Goal: Task Accomplishment & Management: Manage account settings

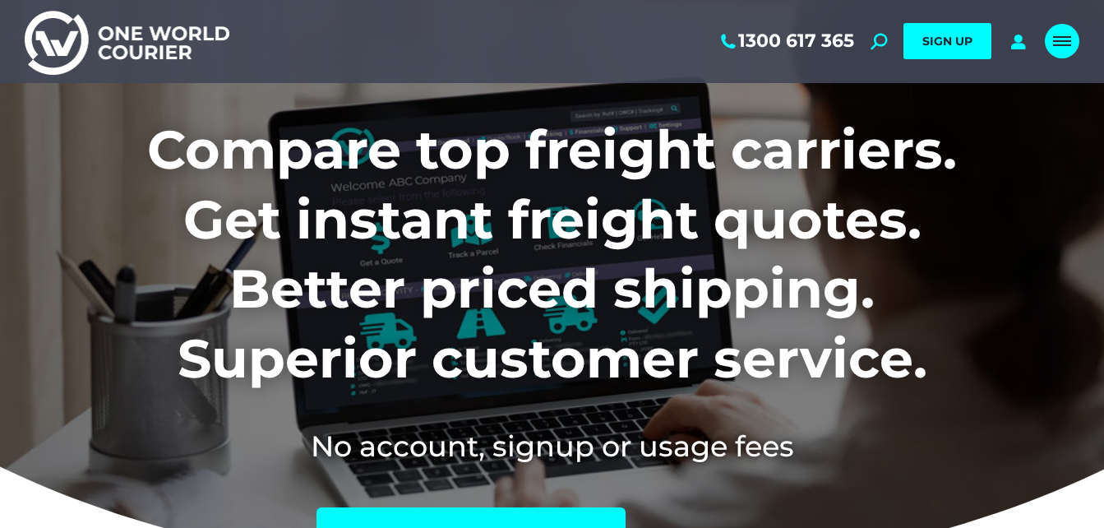
click at [1061, 41] on span "Mobile menu icon" at bounding box center [1062, 41] width 18 height 2
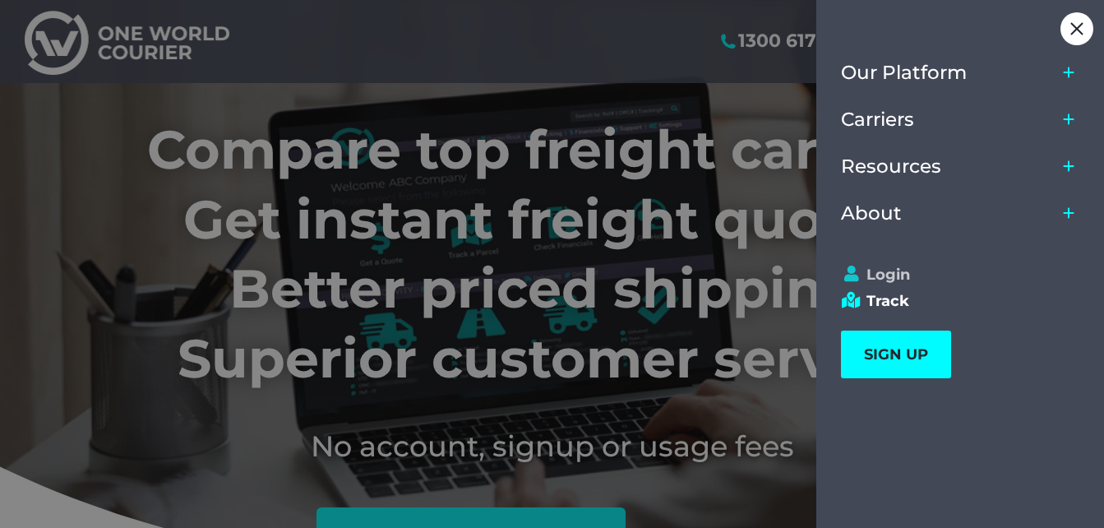
click at [872, 277] on link "Login" at bounding box center [953, 275] width 224 height 18
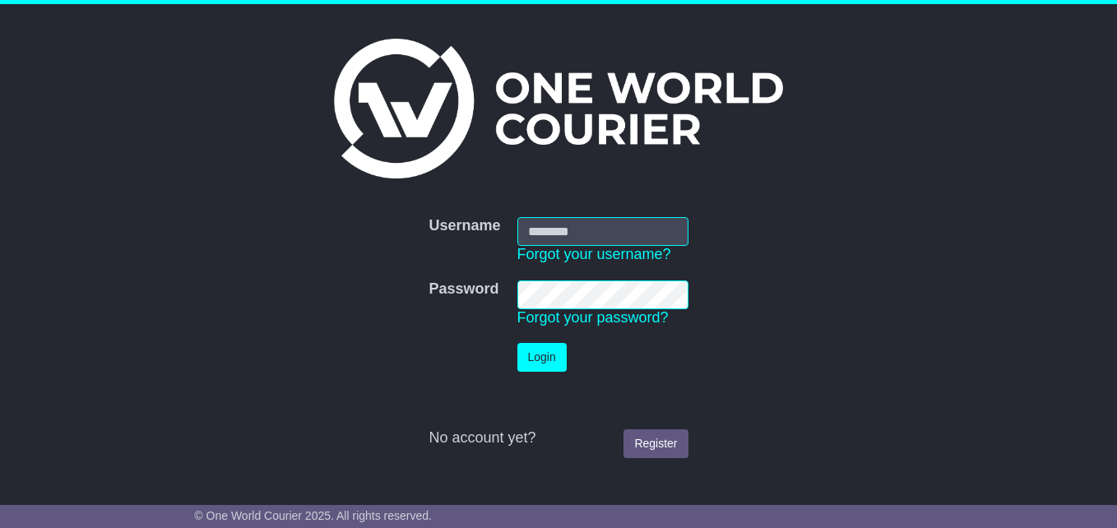
type input "**********"
click at [539, 354] on button "Login" at bounding box center [541, 357] width 49 height 29
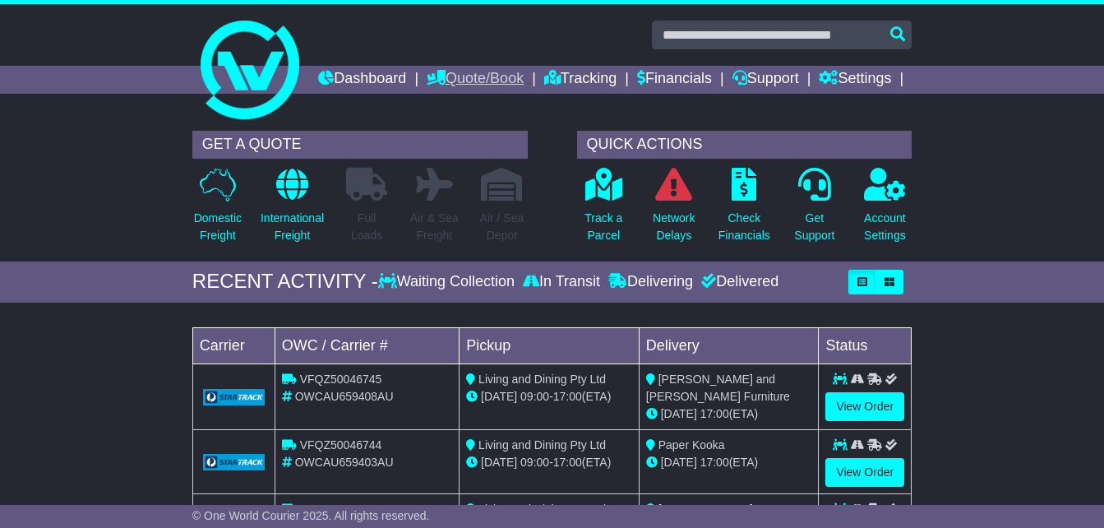
click at [524, 80] on link "Quote/Book" at bounding box center [475, 80] width 97 height 28
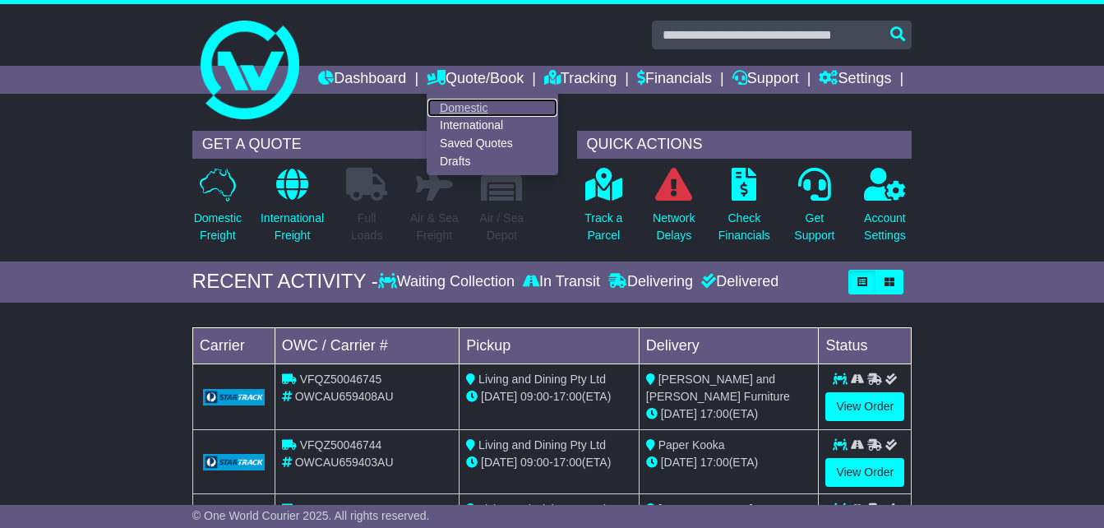
click at [557, 109] on link "Domestic" at bounding box center [493, 108] width 130 height 18
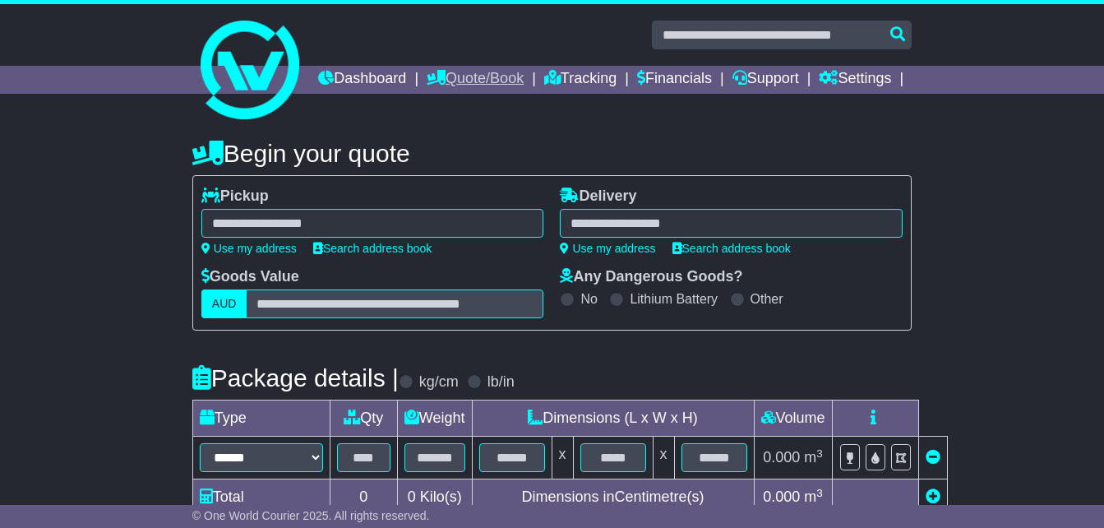
click at [524, 79] on link "Quote/Book" at bounding box center [475, 80] width 97 height 28
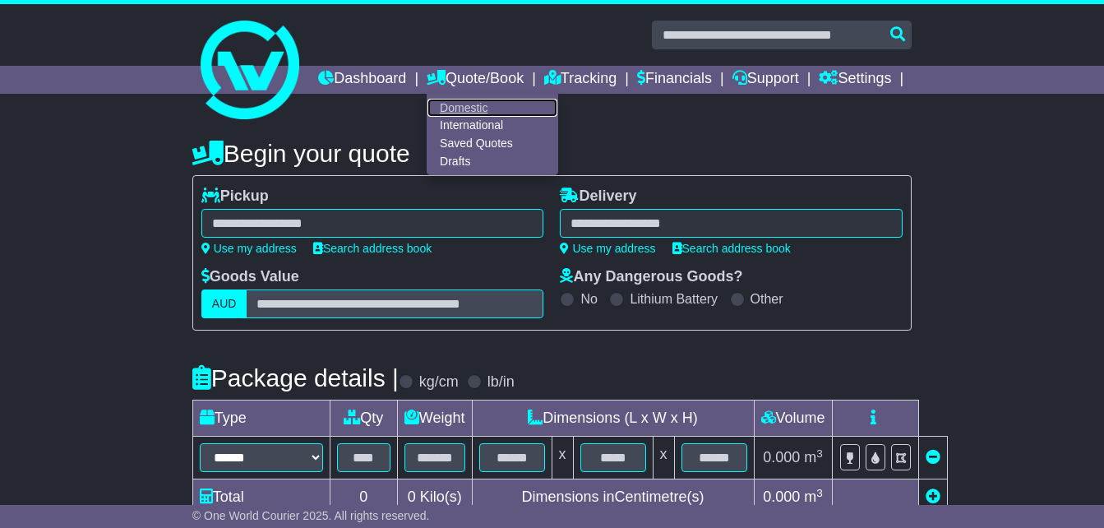
click at [557, 104] on link "Domestic" at bounding box center [493, 108] width 130 height 18
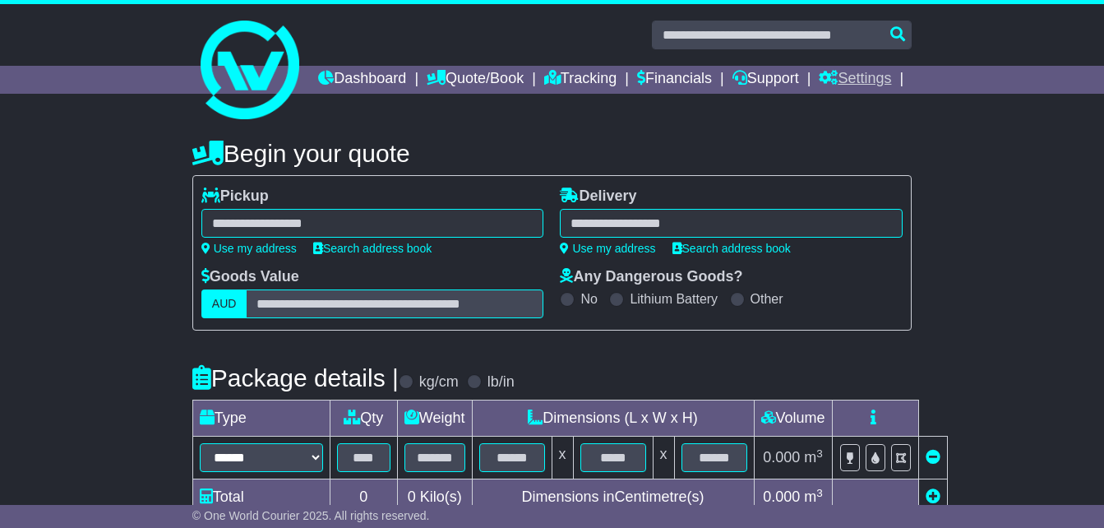
click at [857, 94] on link "Settings" at bounding box center [855, 80] width 72 height 28
click at [885, 135] on link "Address Book" at bounding box center [885, 126] width 130 height 18
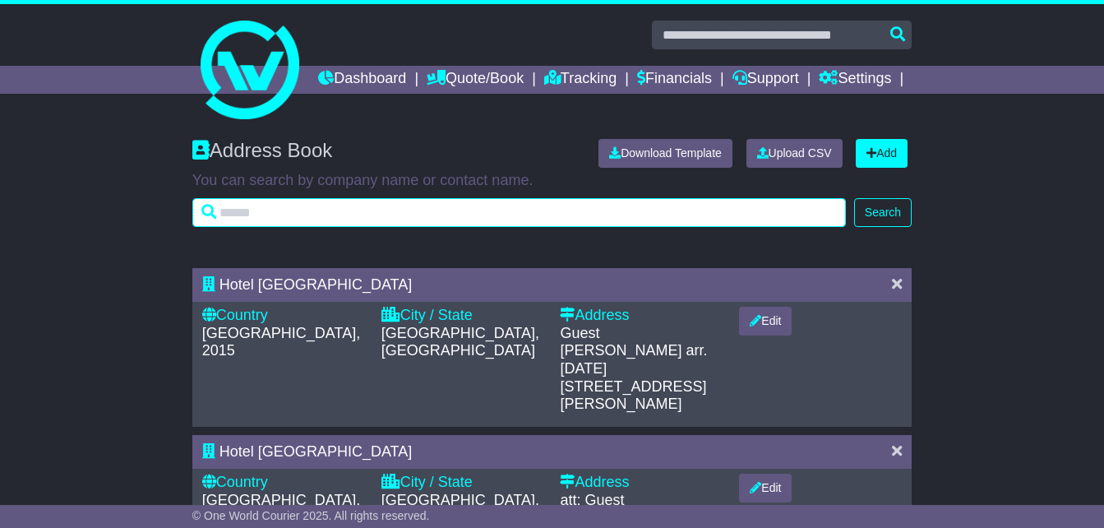
click at [501, 227] on input "text" at bounding box center [519, 212] width 654 height 29
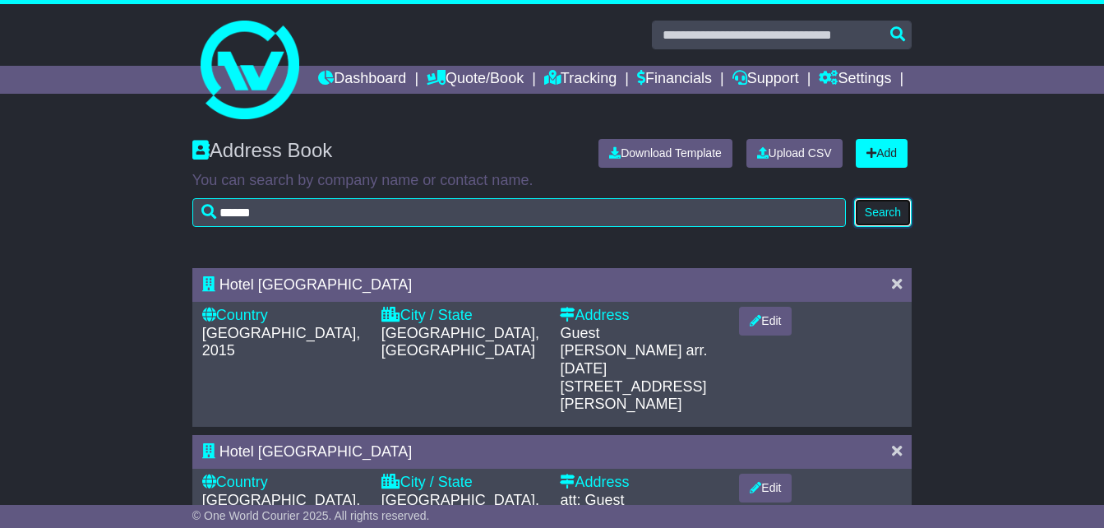
click at [880, 227] on button "Search" at bounding box center [883, 212] width 58 height 29
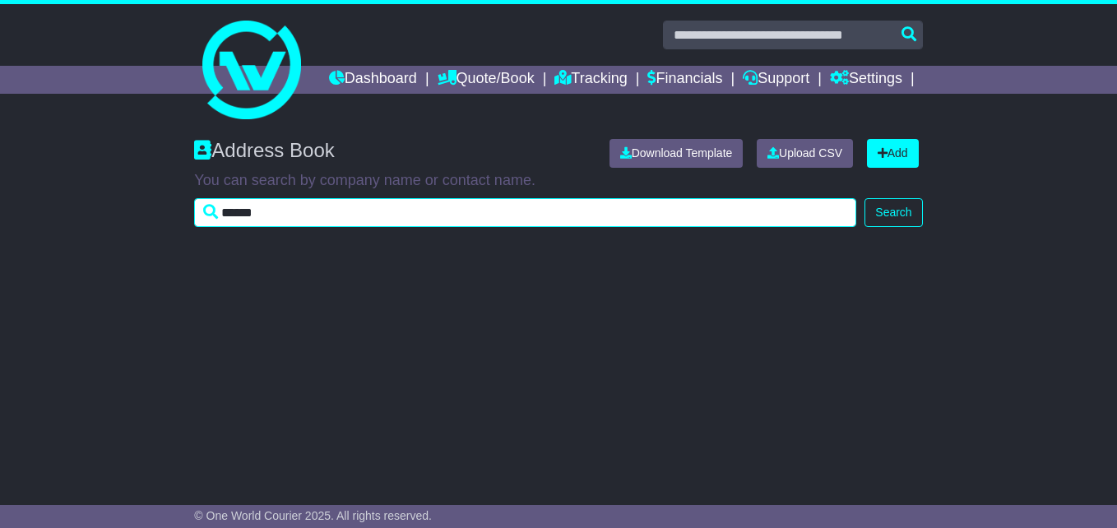
drag, startPoint x: 331, startPoint y: 238, endPoint x: 171, endPoint y: 238, distance: 160.3
click at [171, 238] on div "Address Book Download Template Upload CSV Add You can search by company name or…" at bounding box center [558, 191] width 1117 height 137
type input "**********"
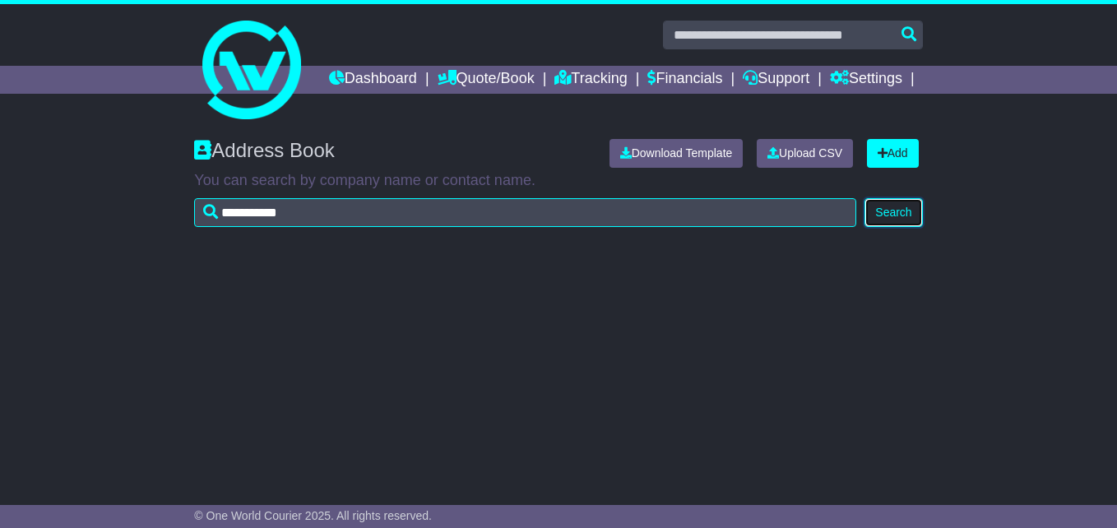
click at [899, 227] on button "Search" at bounding box center [893, 212] width 58 height 29
